Goal: Information Seeking & Learning: Learn about a topic

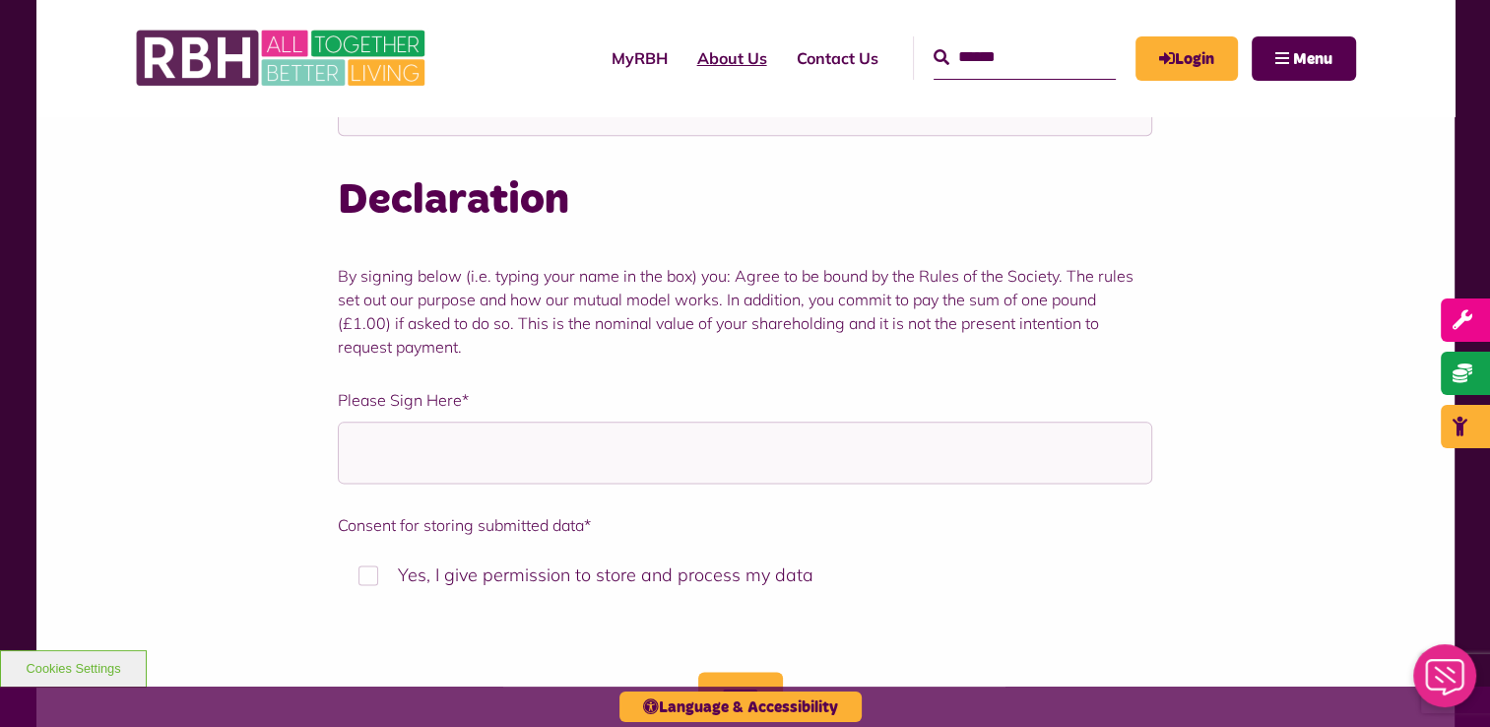
click at [692, 57] on link "About Us" at bounding box center [731, 58] width 99 height 53
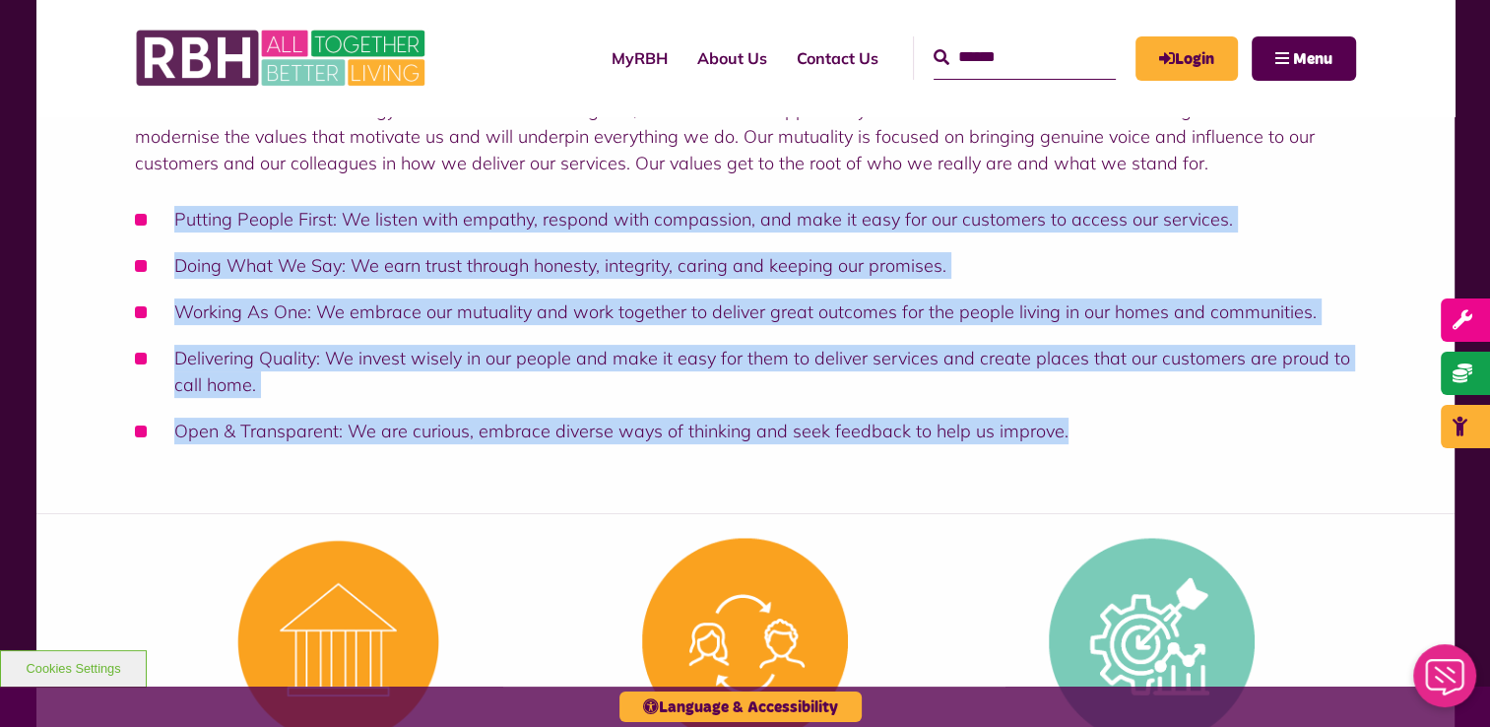
drag, startPoint x: 1066, startPoint y: 431, endPoint x: 176, endPoint y: 215, distance: 915.3
click at [176, 215] on ul "Putting People First: We listen with empathy, respond with compassion, and make…" at bounding box center [745, 325] width 1221 height 238
copy ul "Putting People First: We listen with empathy, respond with compassion, and make…"
